Goal: Find specific page/section: Find specific page/section

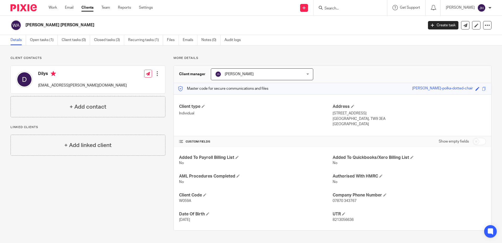
click at [349, 8] on input "Search" at bounding box center [347, 8] width 47 height 5
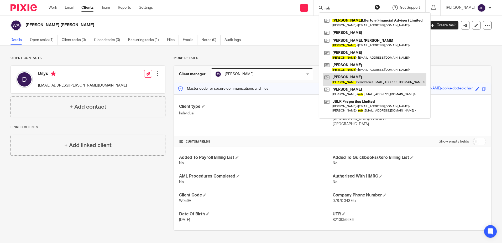
type input "rob"
click at [368, 79] on link at bounding box center [375, 79] width 104 height 12
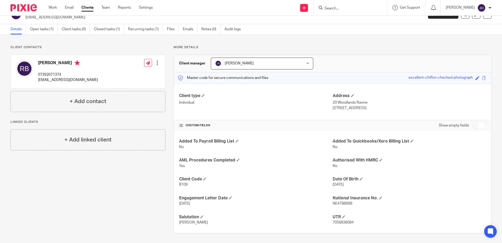
scroll to position [12, 0]
click at [349, 8] on input "Search" at bounding box center [347, 8] width 47 height 5
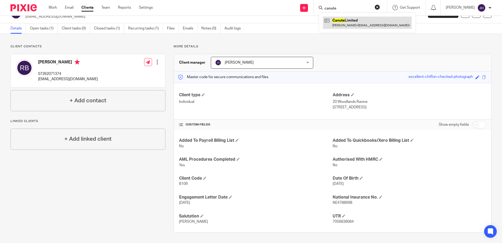
type input "canute"
click at [360, 23] on link at bounding box center [367, 23] width 89 height 12
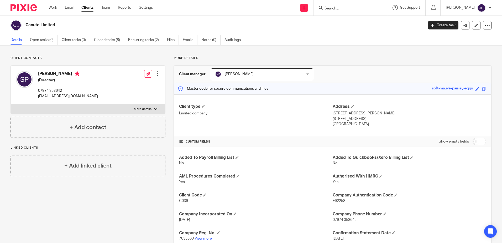
click at [346, 8] on input "Search" at bounding box center [347, 8] width 47 height 5
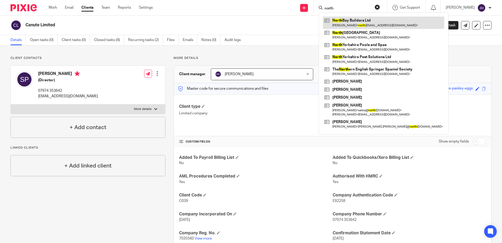
type input "north"
click at [357, 22] on link at bounding box center [383, 23] width 121 height 12
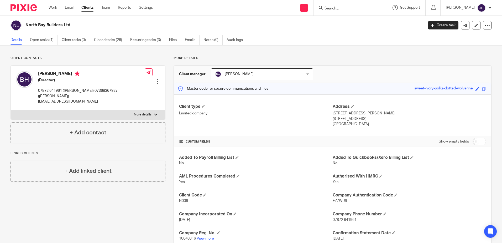
click at [346, 7] on input "Search" at bounding box center [347, 8] width 47 height 5
type input "mt cladding"
click at [371, 23] on link at bounding box center [367, 23] width 89 height 12
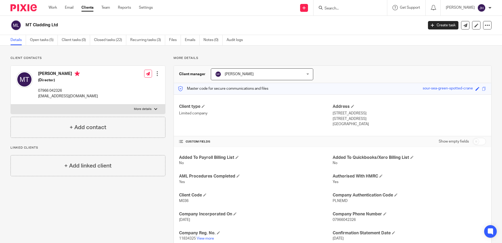
click at [357, 9] on input "Search" at bounding box center [347, 8] width 47 height 5
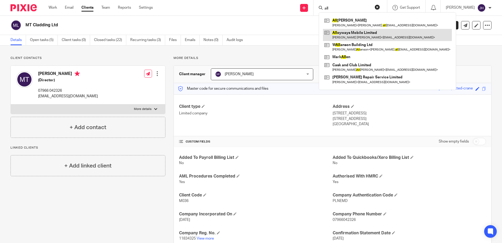
type input "all"
click at [353, 36] on link at bounding box center [387, 35] width 129 height 12
click at [371, 36] on link at bounding box center [387, 35] width 129 height 12
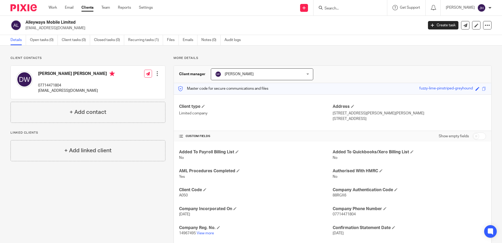
click at [371, 9] on input "Search" at bounding box center [347, 8] width 47 height 5
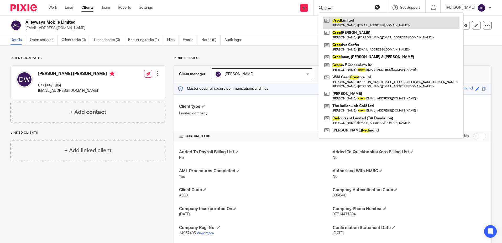
type input "cred"
click at [376, 22] on link at bounding box center [391, 23] width 137 height 12
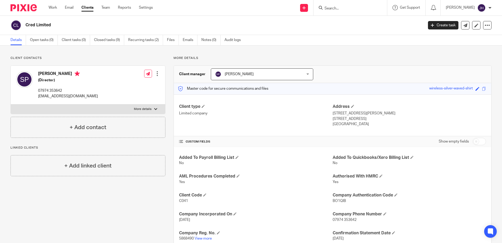
click at [355, 10] on input "Search" at bounding box center [347, 8] width 47 height 5
type input "mt"
click at [354, 22] on link at bounding box center [367, 23] width 89 height 12
click at [353, 7] on input "Search" at bounding box center [347, 8] width 47 height 5
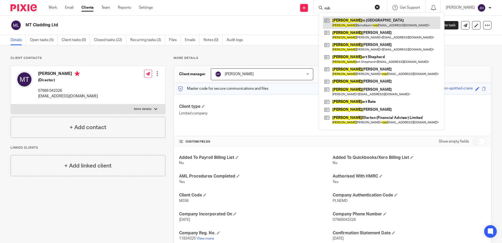
type input "rob"
click at [349, 24] on link at bounding box center [381, 23] width 117 height 12
